Goal: Transaction & Acquisition: Purchase product/service

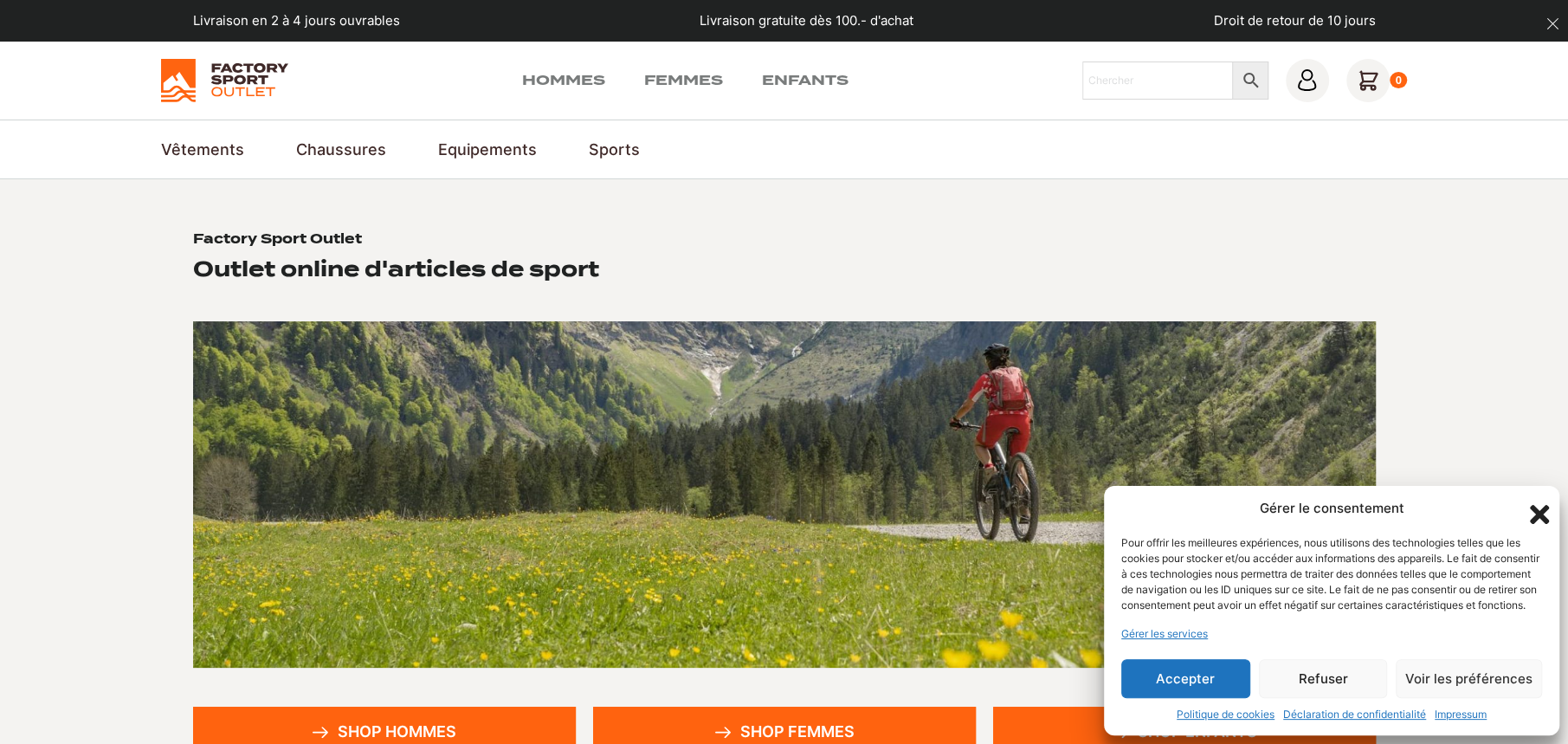
click at [1537, 500] on icon "Fermer la boîte de dialogue" at bounding box center [1539, 514] width 29 height 29
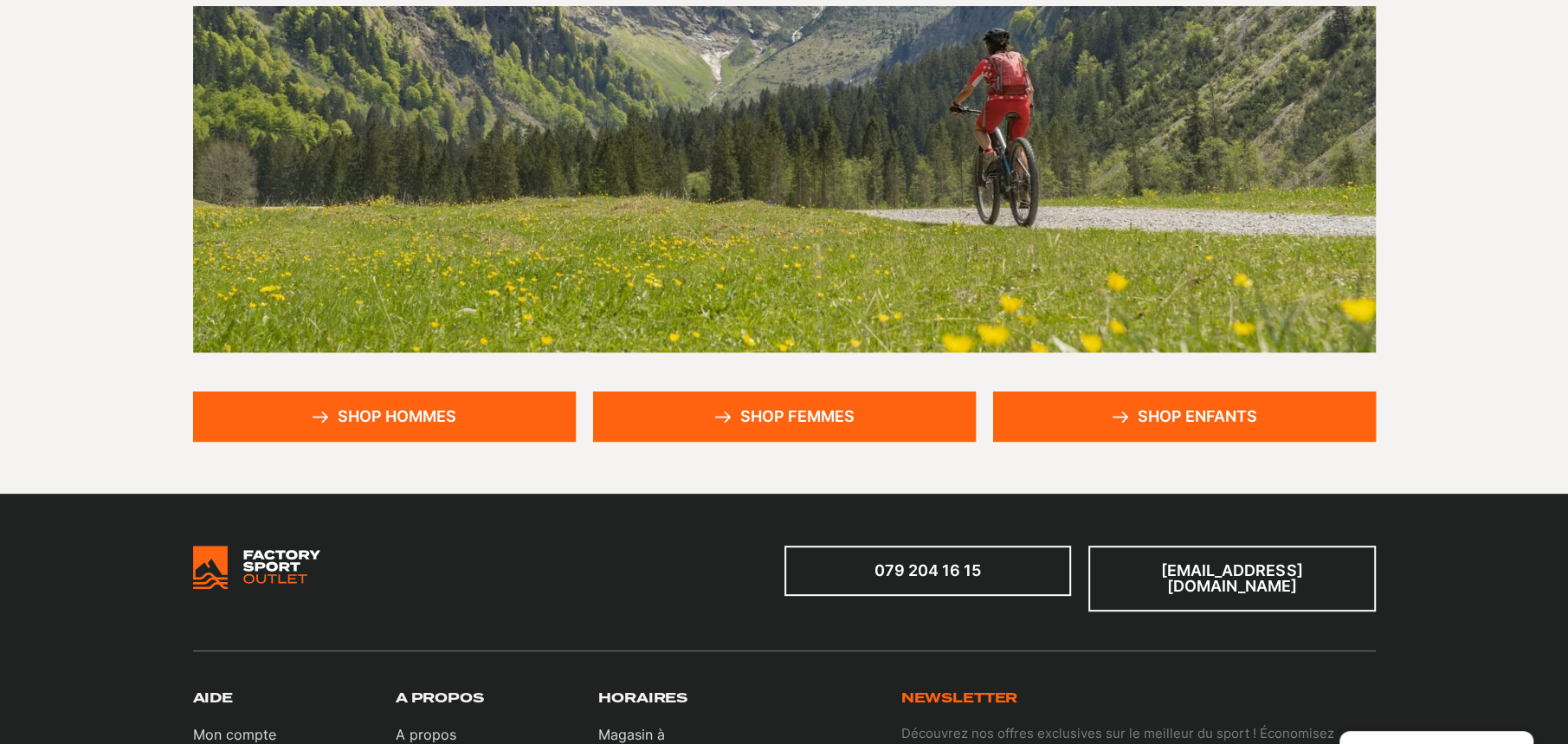
scroll to position [519, 0]
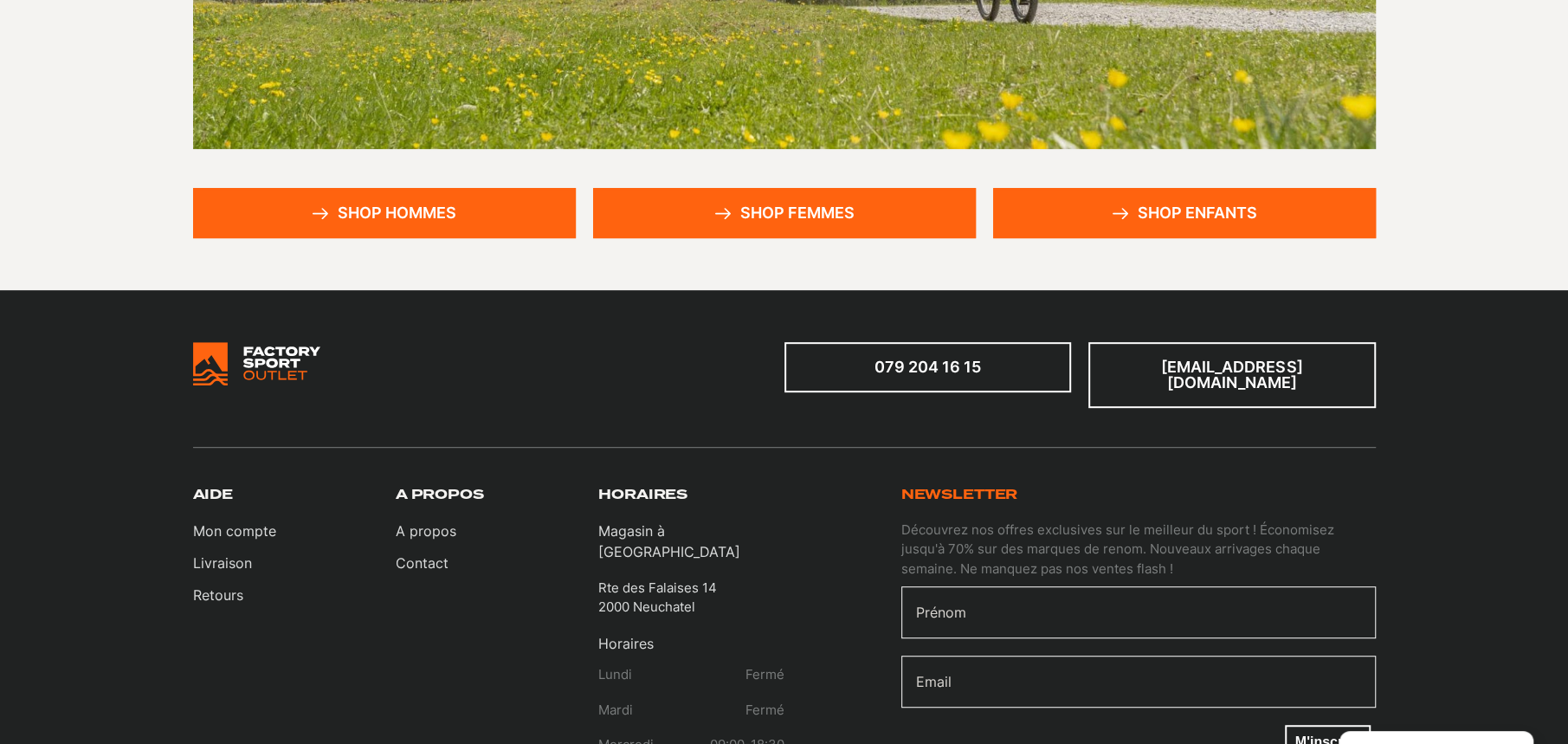
click at [433, 213] on link "Shop hommes" at bounding box center [384, 212] width 383 height 50
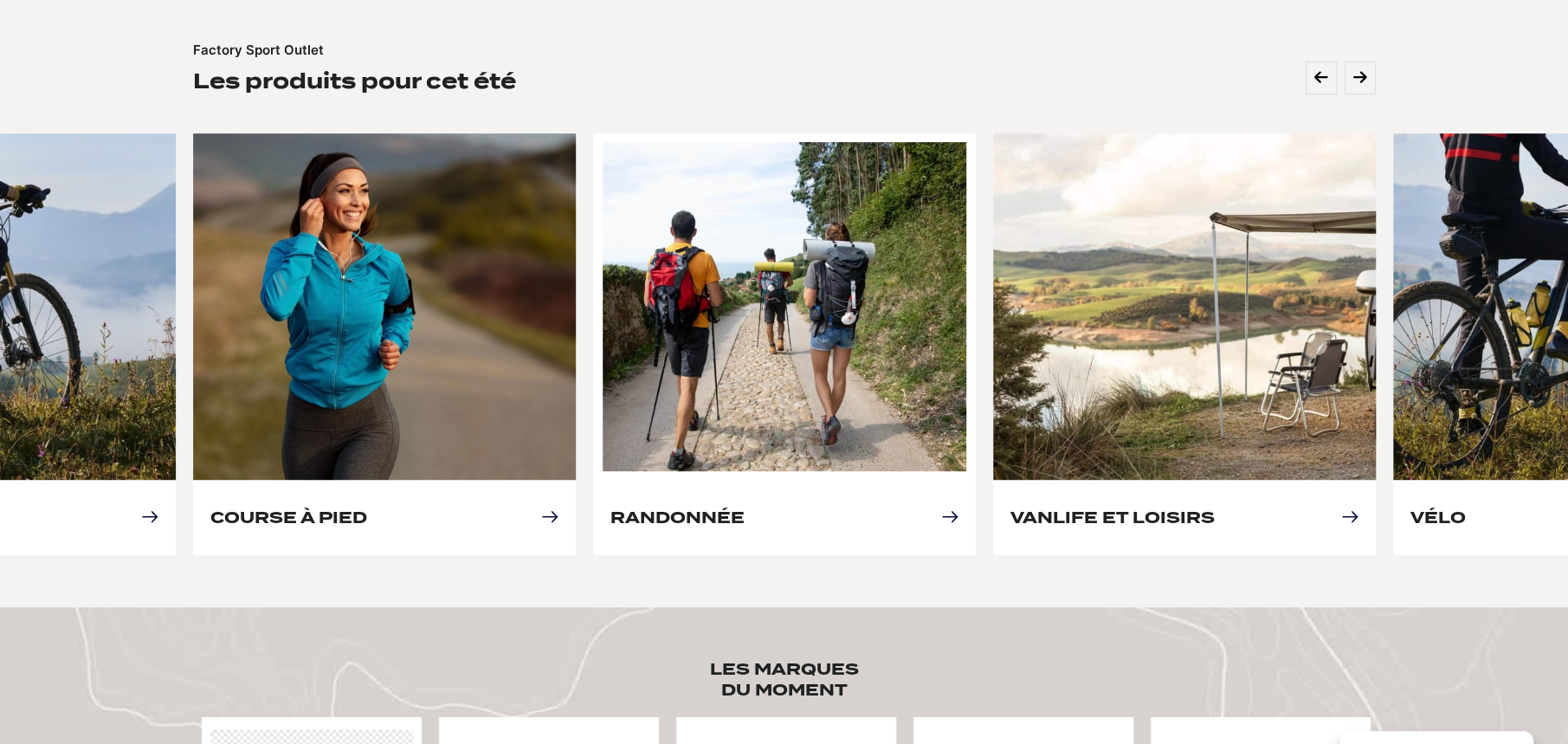
scroll to position [779, 0]
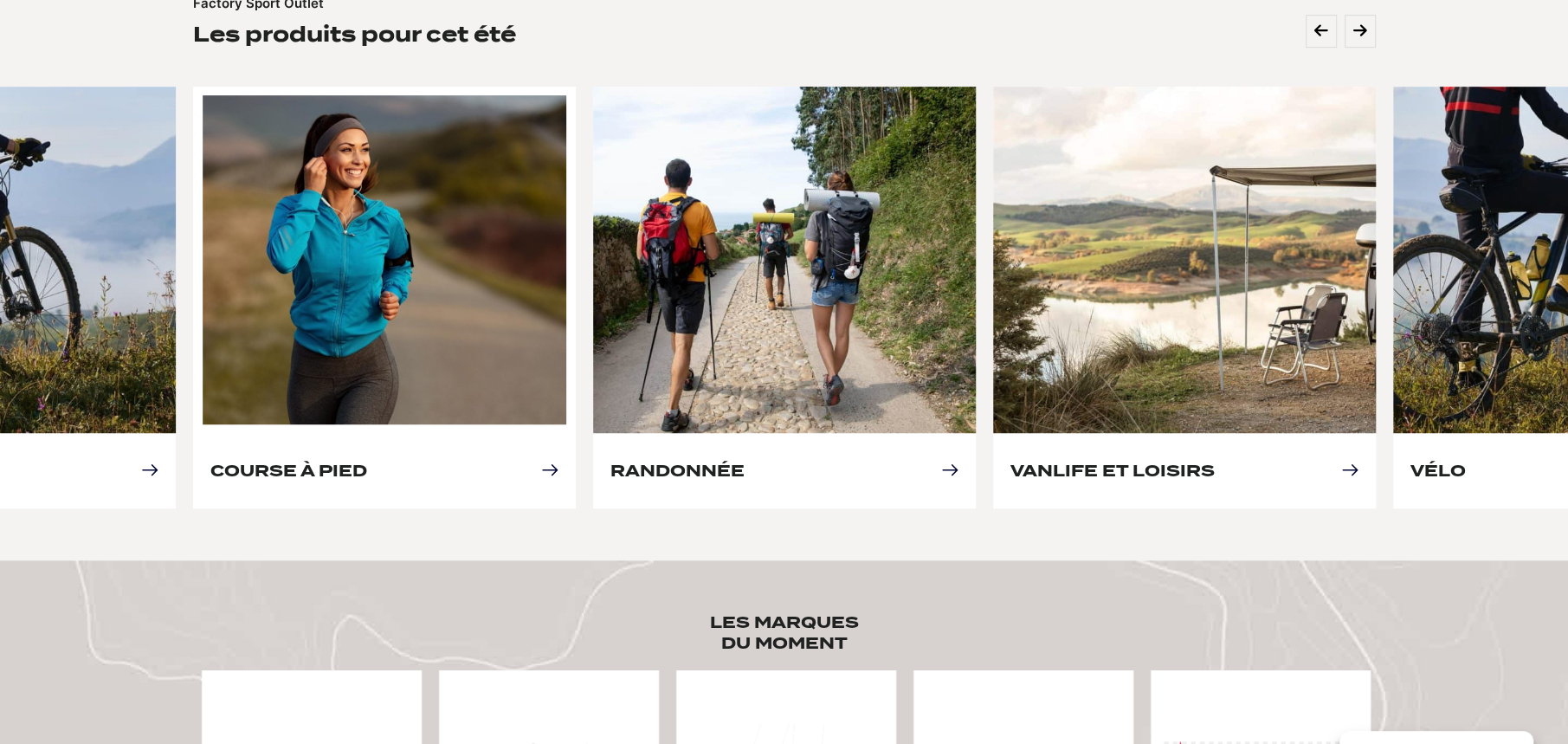
click at [368, 462] on link "Course à pied" at bounding box center [289, 471] width 157 height 19
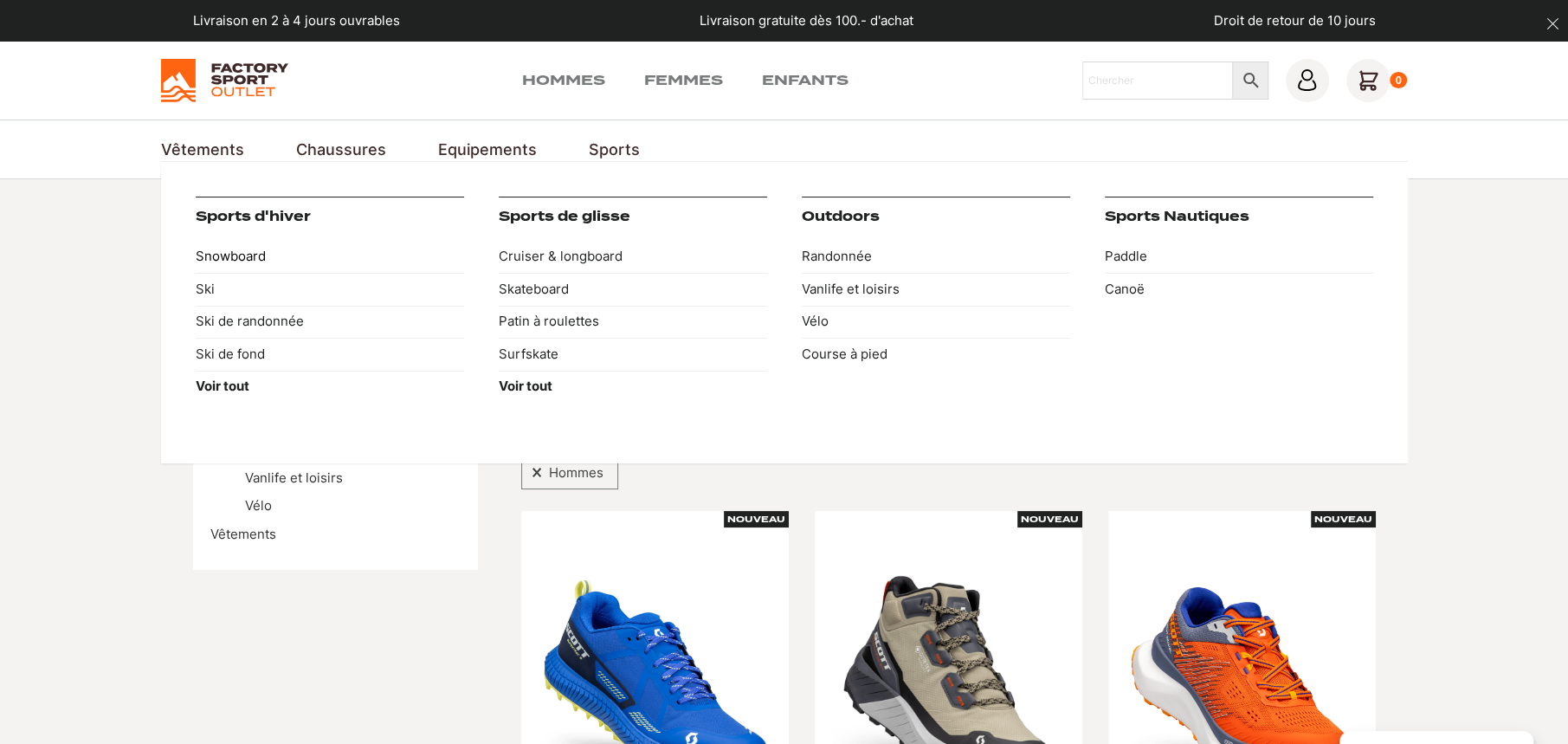
click at [227, 249] on link "Snowboard" at bounding box center [330, 257] width 269 height 33
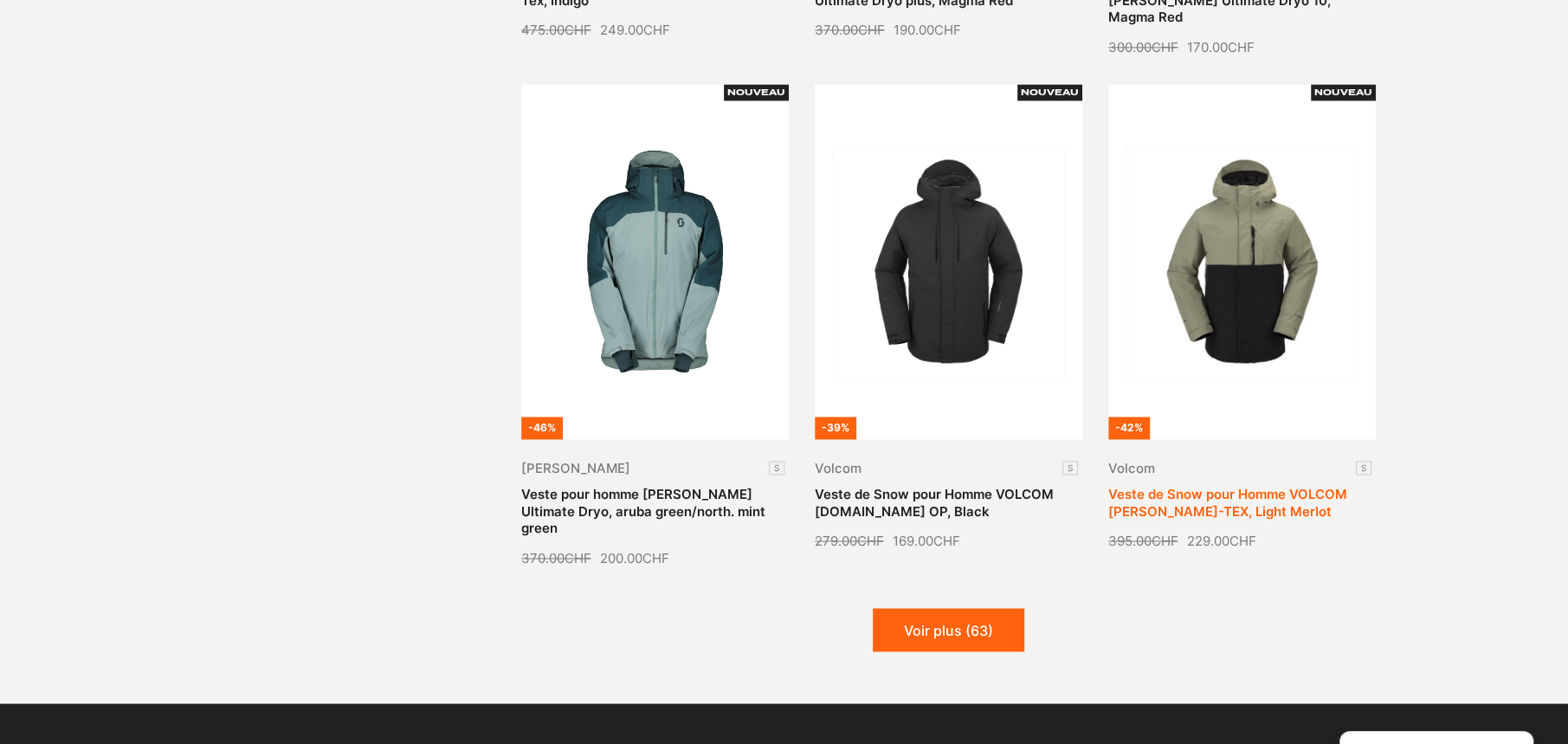
scroll to position [1992, 0]
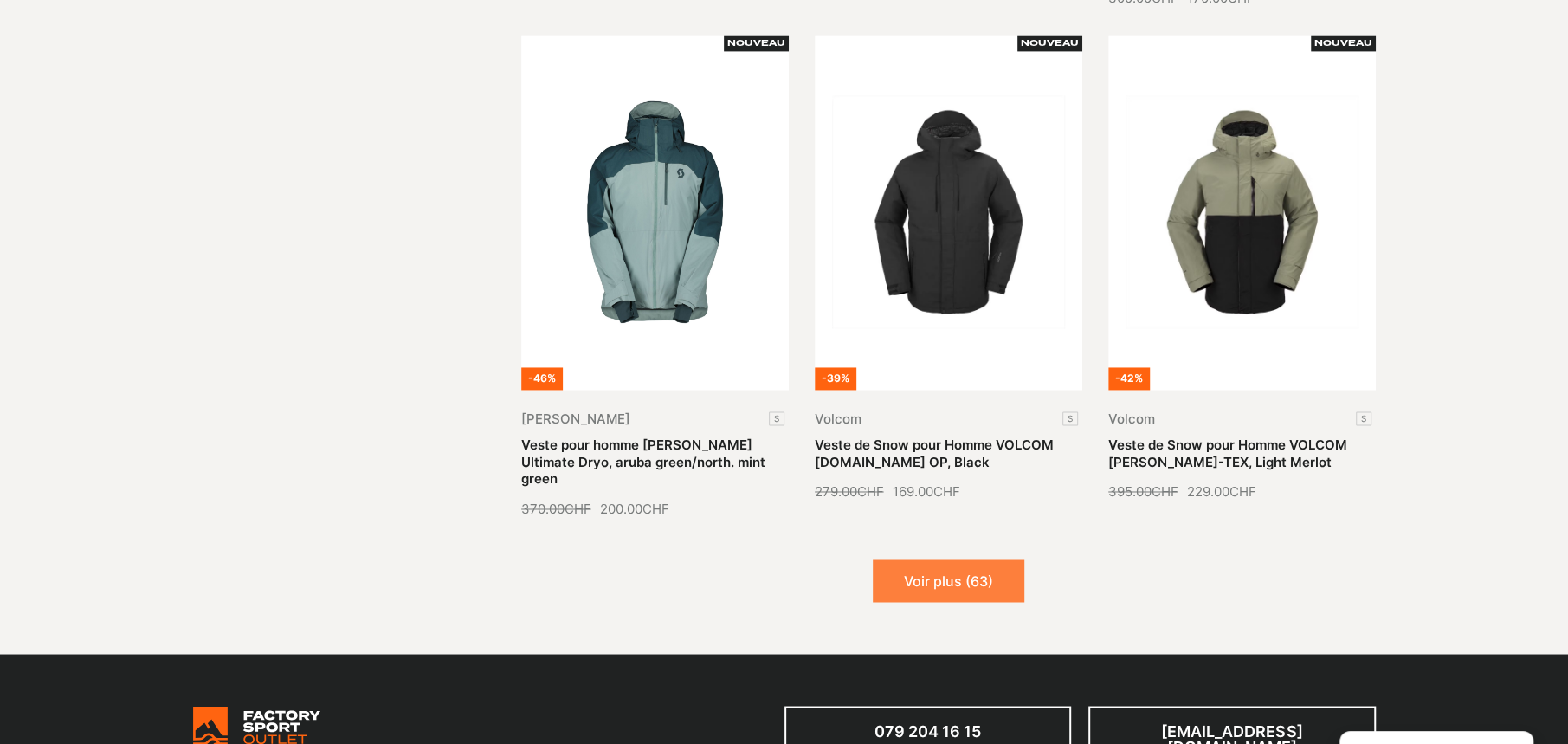
click at [964, 559] on button "Voir plus (63)" at bounding box center [948, 580] width 152 height 43
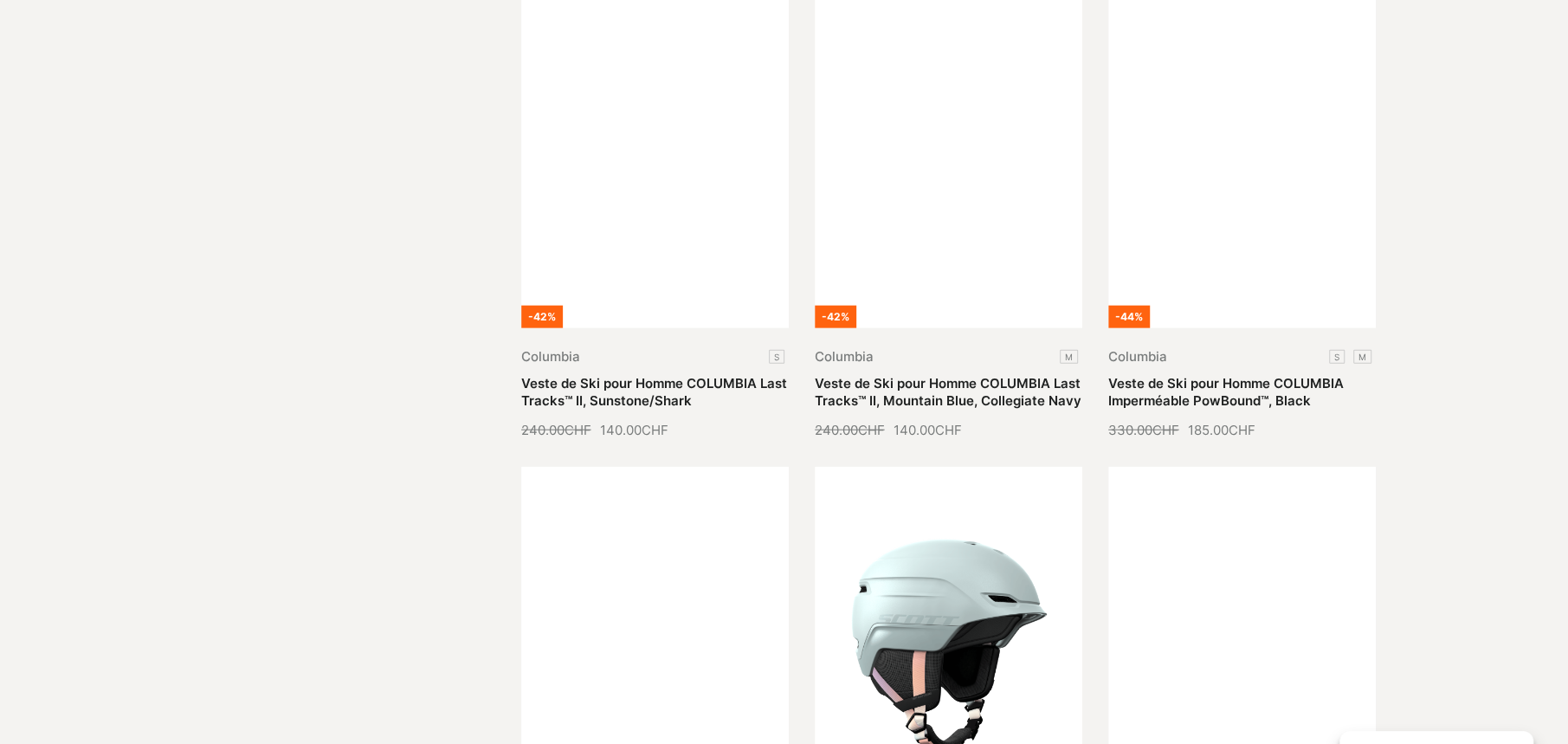
scroll to position [2771, 0]
